Goal: Information Seeking & Learning: Learn about a topic

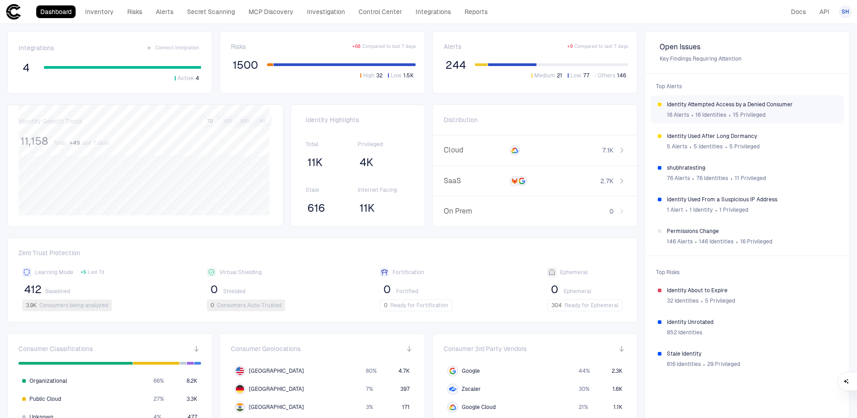
click at [682, 107] on span "Identity Attempted Access by a Denied Consumer" at bounding box center [752, 104] width 170 height 7
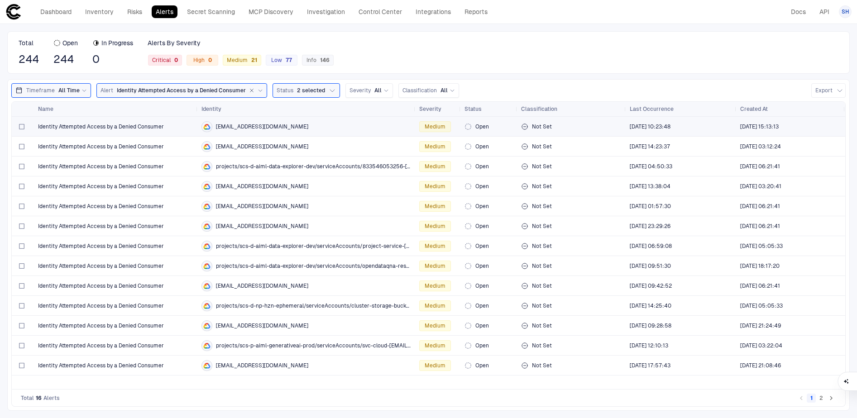
click at [97, 128] on span "Identity Attempted Access by a Denied Consumer" at bounding box center [101, 126] width 126 height 7
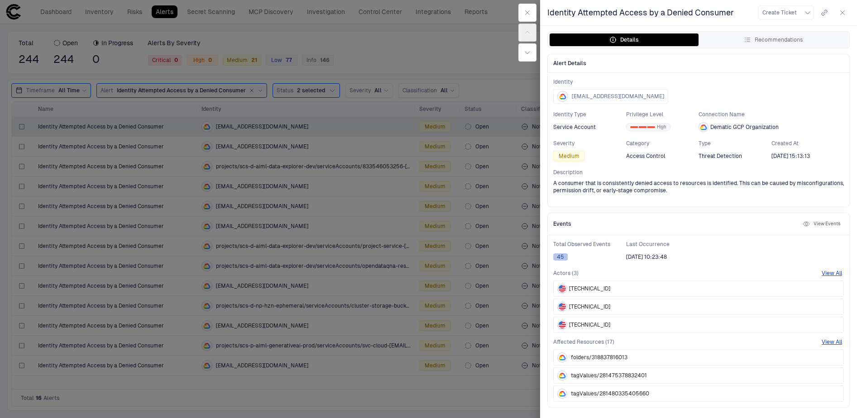
click at [562, 256] on button "45" at bounding box center [560, 256] width 14 height 7
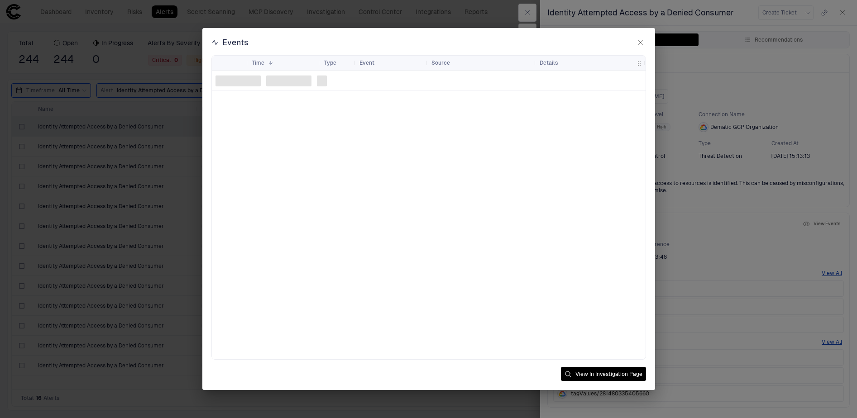
click at [639, 43] on icon "button" at bounding box center [640, 42] width 7 height 7
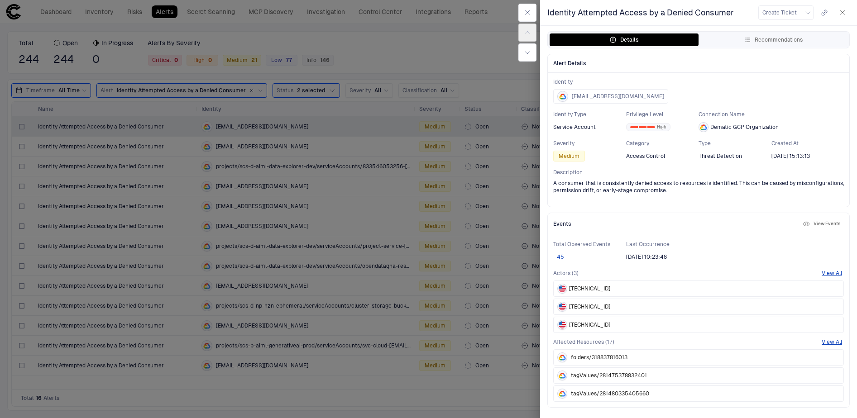
click at [560, 258] on button "45" at bounding box center [560, 256] width 14 height 7
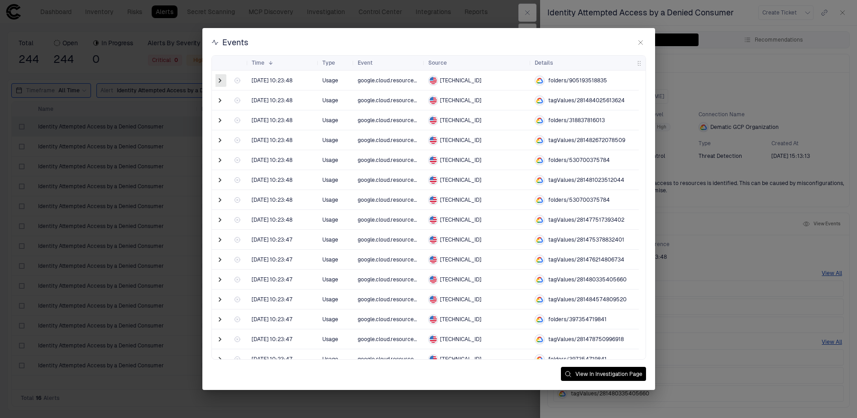
click at [219, 80] on span at bounding box center [219, 80] width 9 height 9
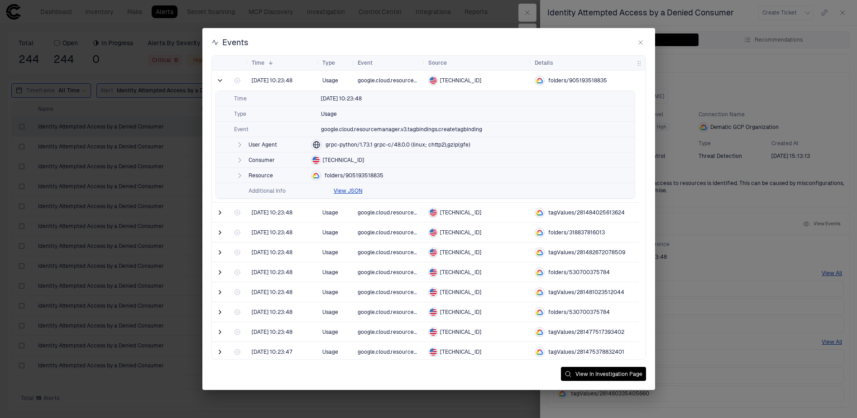
click at [239, 143] on icon "button" at bounding box center [239, 144] width 7 height 7
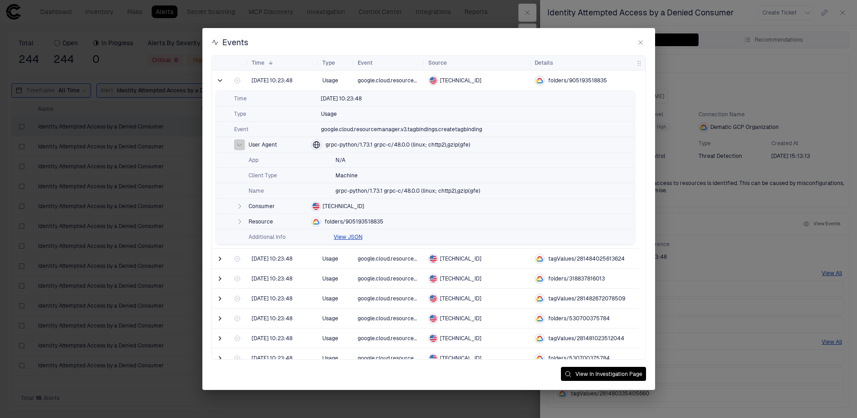
click at [239, 143] on icon "button" at bounding box center [239, 144] width 7 height 7
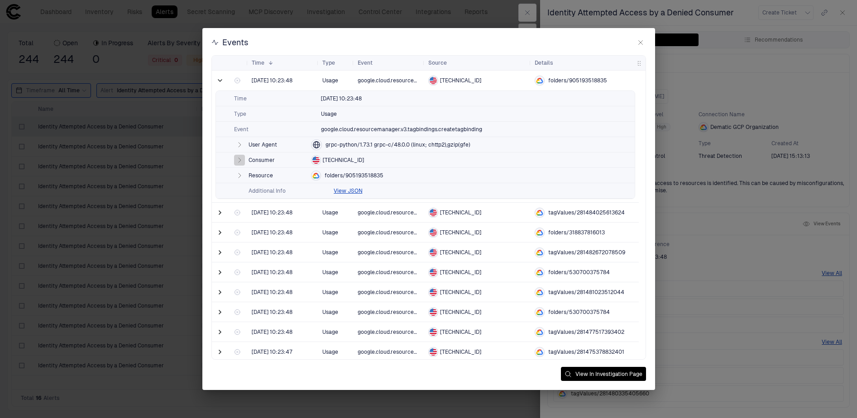
click at [238, 156] on button "button" at bounding box center [239, 160] width 11 height 11
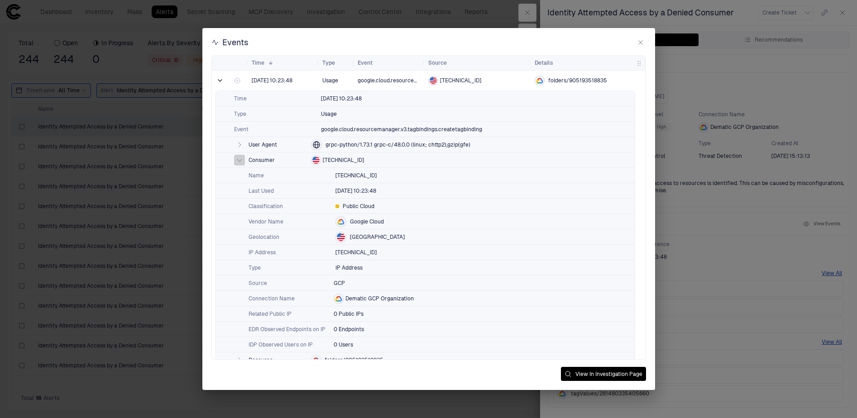
click at [242, 163] on icon "button" at bounding box center [239, 160] width 7 height 7
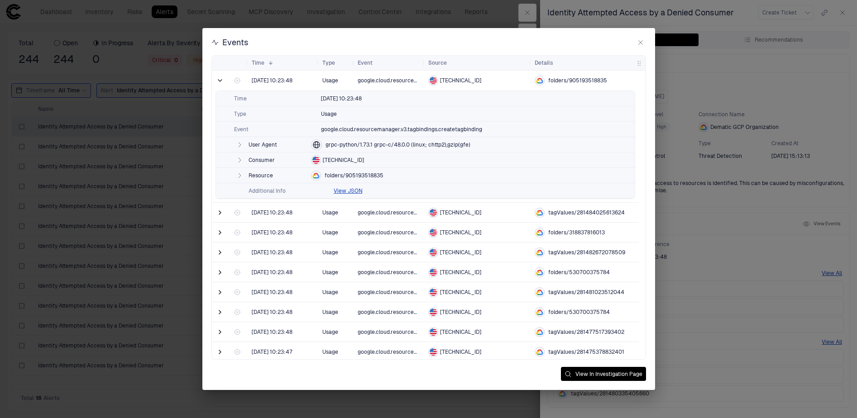
click at [240, 177] on icon "button" at bounding box center [239, 175] width 7 height 7
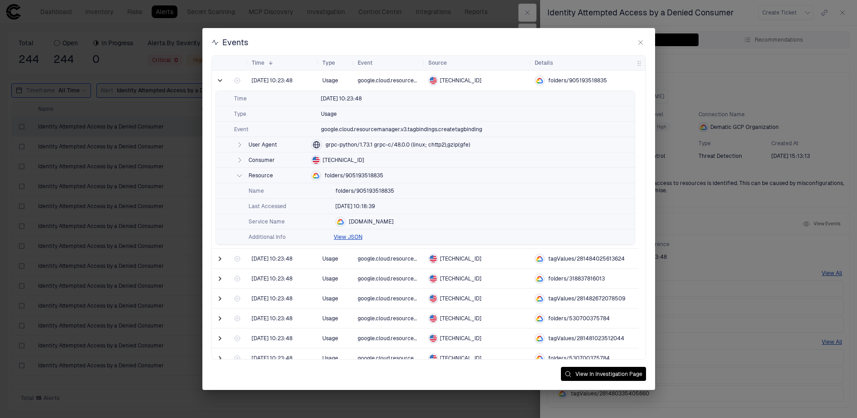
click at [240, 177] on icon "button" at bounding box center [239, 175] width 7 height 7
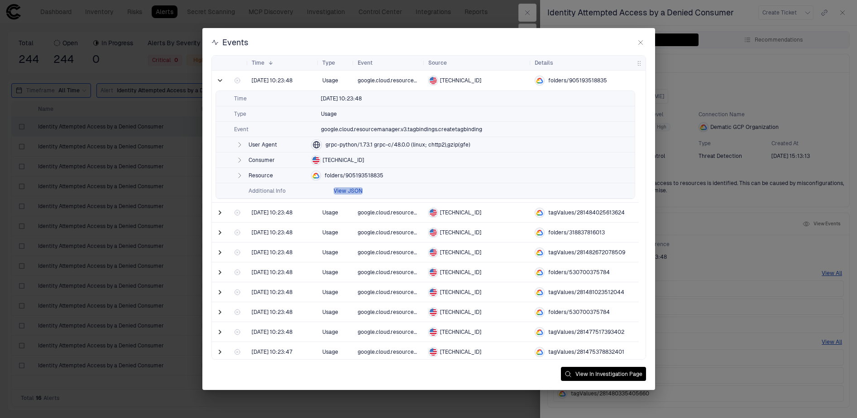
click at [346, 191] on button "View JSON" at bounding box center [348, 190] width 29 height 7
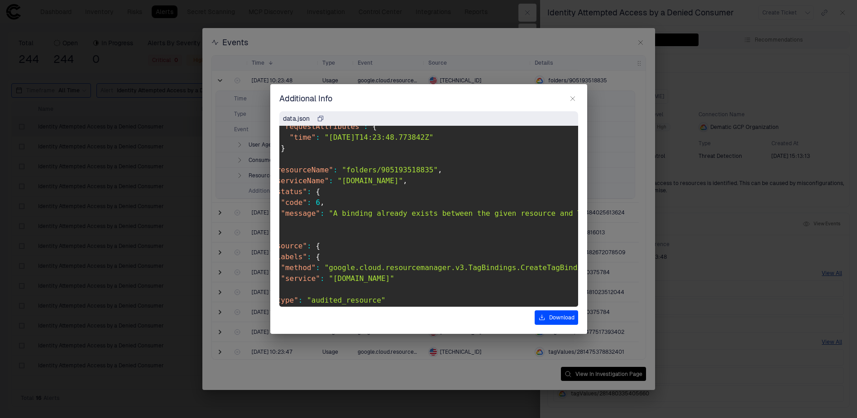
scroll to position [427, 32]
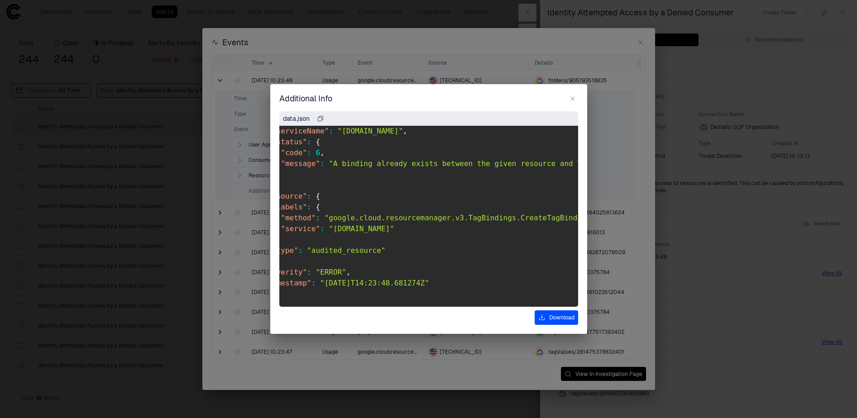
click at [571, 99] on icon "button" at bounding box center [572, 98] width 7 height 7
